Goal: Download file/media

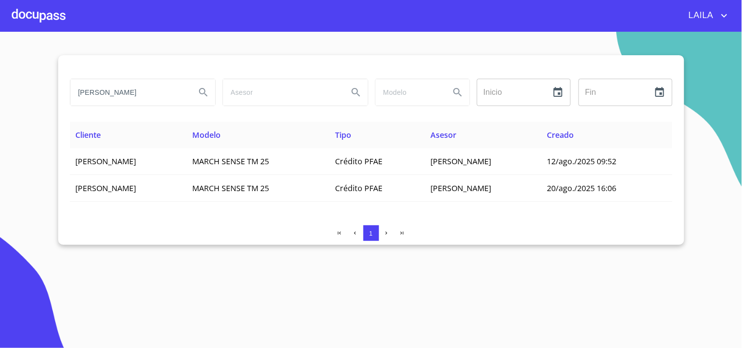
click at [158, 85] on input "[PERSON_NAME]" at bounding box center [128, 92] width 117 height 26
click at [158, 86] on input "[PERSON_NAME]" at bounding box center [128, 92] width 117 height 26
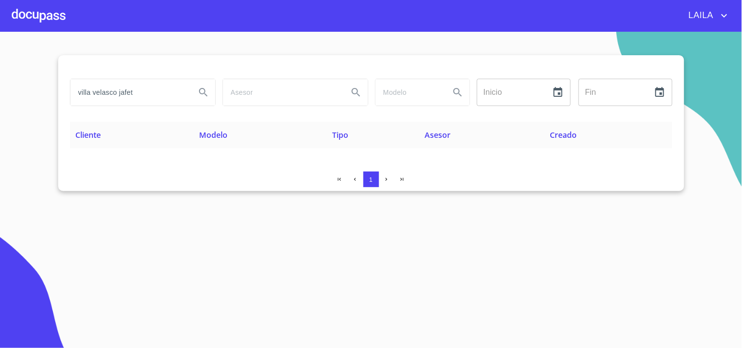
drag, startPoint x: 137, startPoint y: 95, endPoint x: 17, endPoint y: 89, distance: 120.5
click at [17, 89] on section "villa [PERSON_NAME] jafet Inicio ​ Fin ​ Cliente Modelo Tipo Asesor Creado 1" at bounding box center [371, 190] width 742 height 317
type input "j"
type input "[PERSON_NAME]"
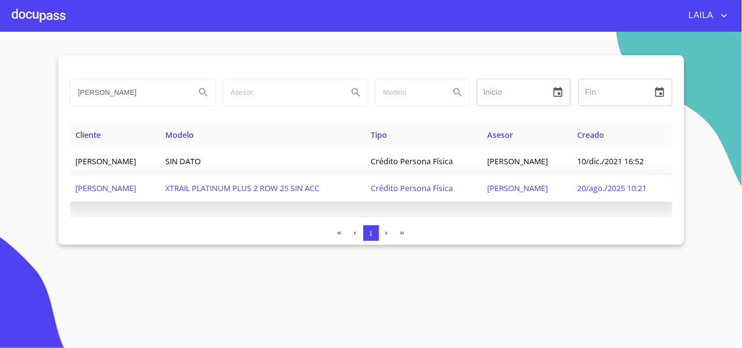
click at [136, 192] on span "[PERSON_NAME]" at bounding box center [106, 188] width 61 height 11
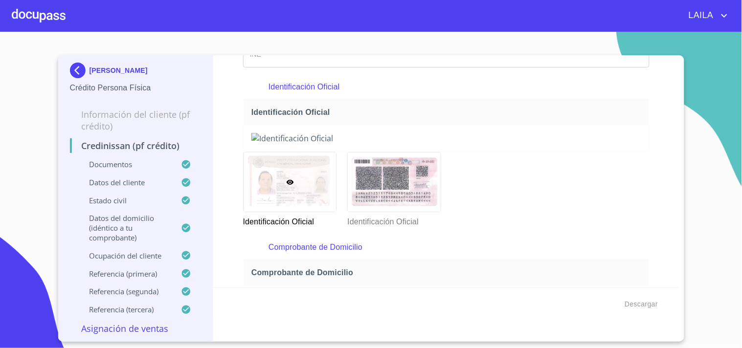
scroll to position [163, 0]
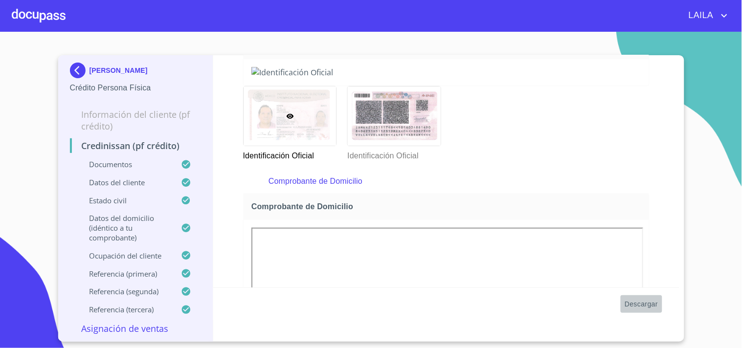
click at [630, 302] on span "Descargar" at bounding box center [641, 304] width 33 height 12
click at [80, 67] on img at bounding box center [80, 71] width 20 height 16
